Goal: Find specific page/section: Find specific page/section

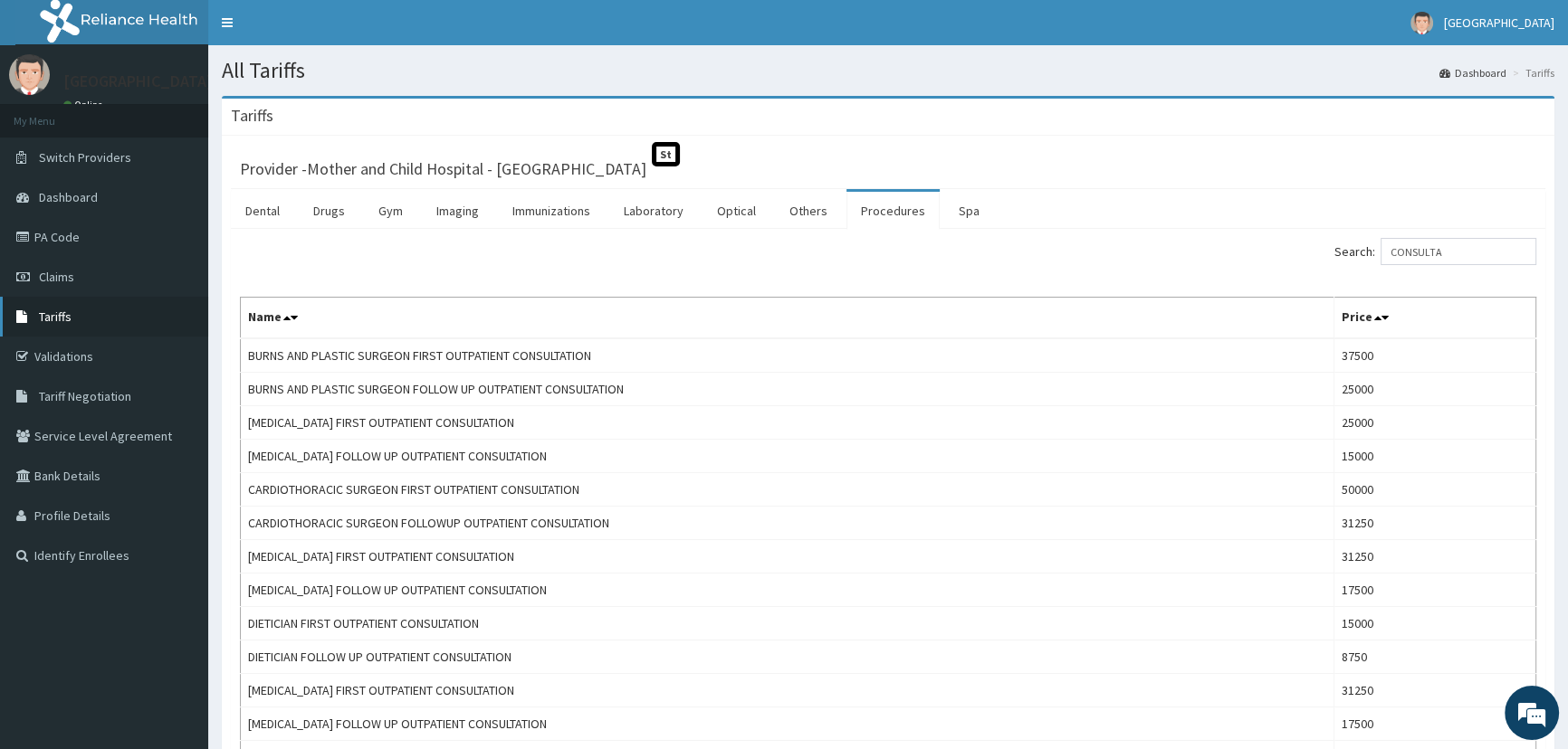
click at [66, 309] on span "Tariffs" at bounding box center [55, 317] width 32 height 16
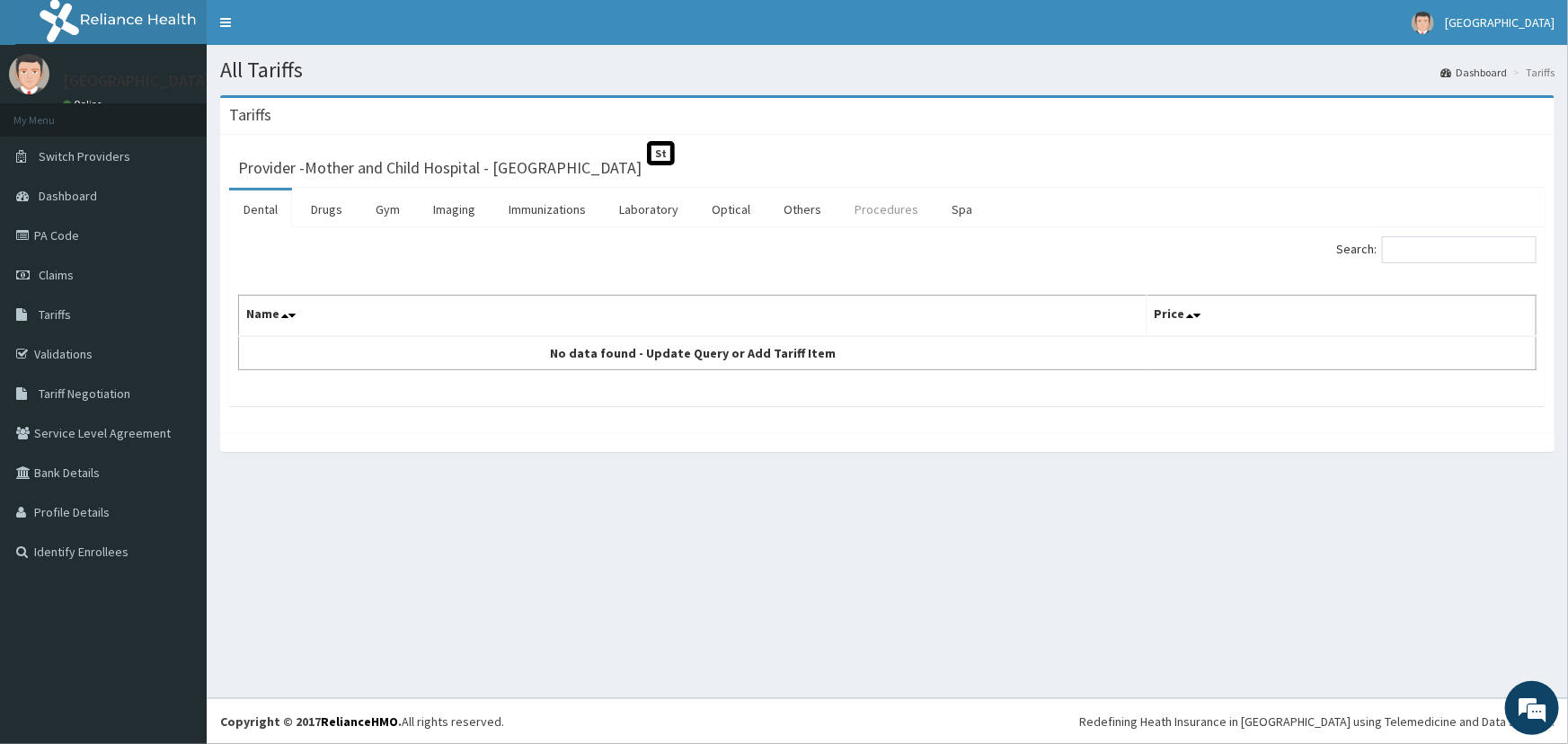
click at [888, 199] on link "Procedures" at bounding box center [886, 210] width 93 height 38
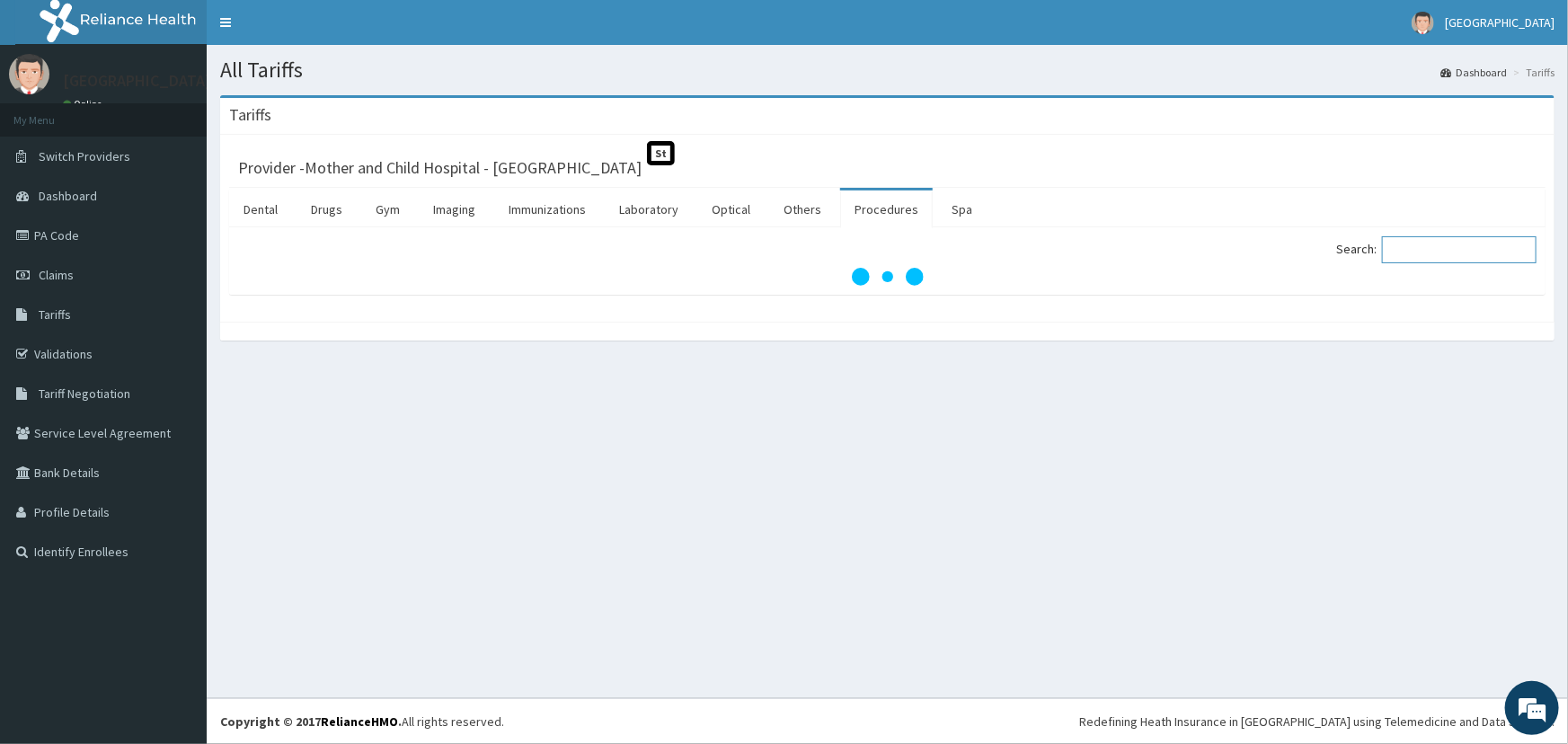
click at [1438, 245] on input "Search:" at bounding box center [1459, 249] width 155 height 27
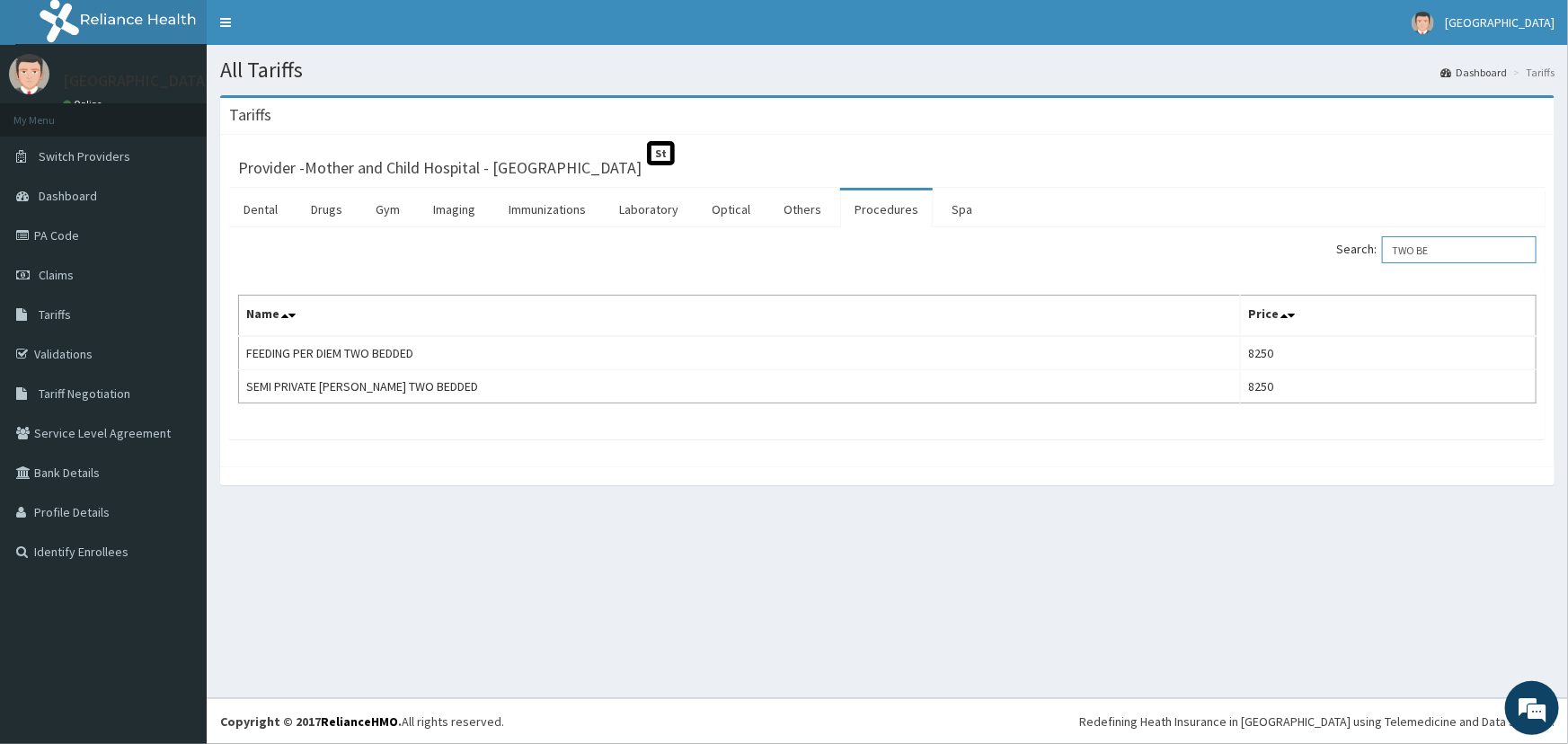
type input "TWO BE"
